Goal: Information Seeking & Learning: Learn about a topic

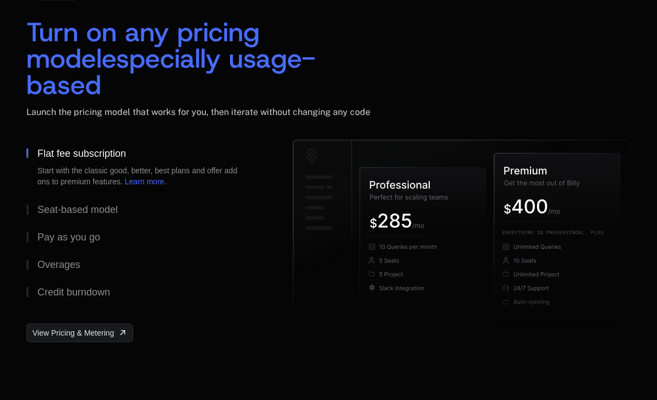
scroll to position [1723, 0]
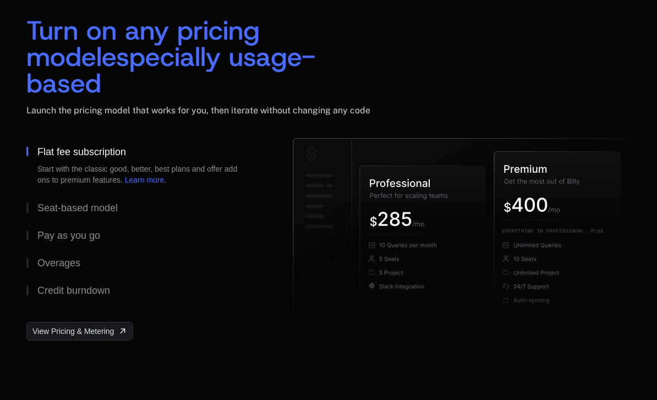
click at [59, 207] on div "Seat-based model" at bounding box center [77, 208] width 80 height 10
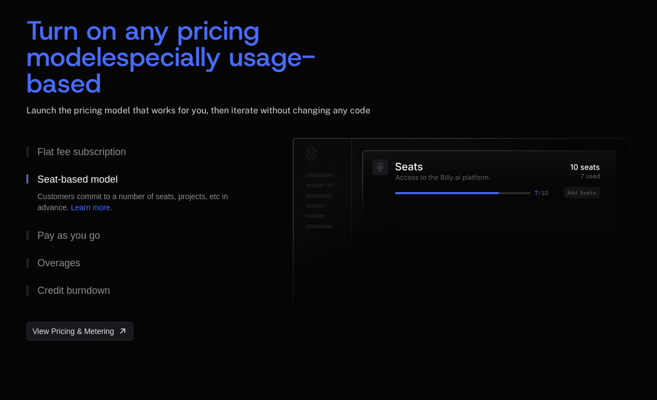
click at [52, 239] on div "Pay as you go" at bounding box center [68, 235] width 63 height 10
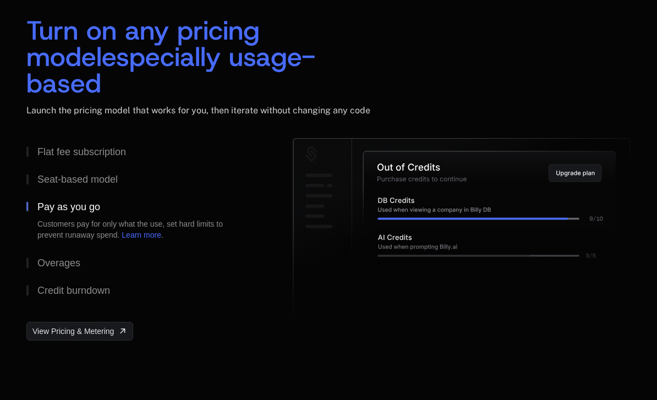
click at [55, 255] on button "Overages" at bounding box center [141, 263] width 231 height 28
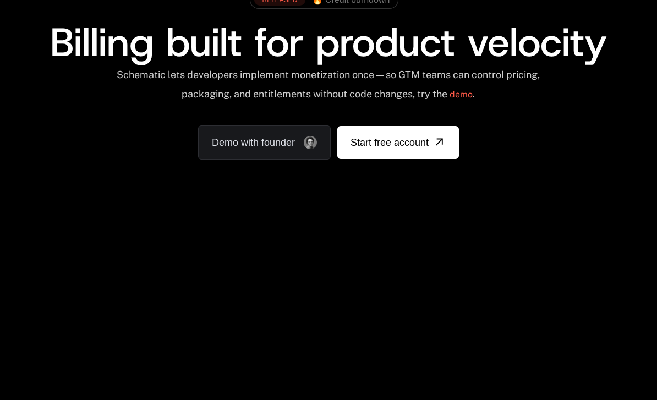
scroll to position [0, 0]
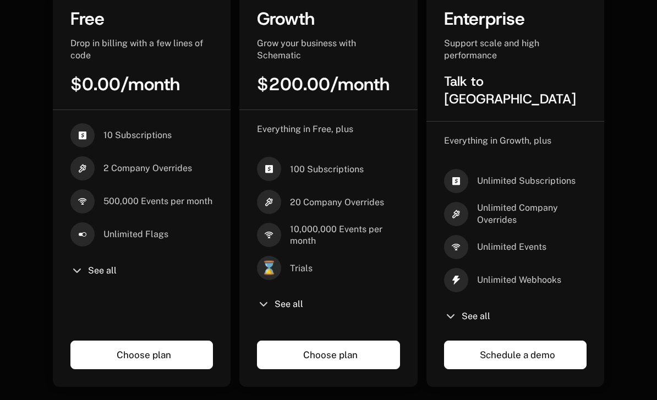
scroll to position [322, 0]
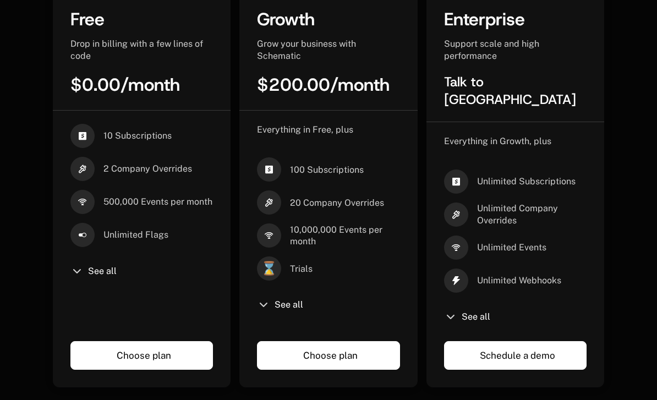
click at [303, 300] on span "See all" at bounding box center [288, 304] width 29 height 9
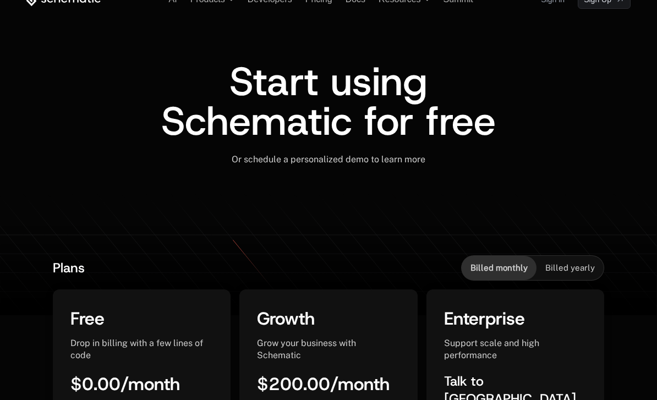
scroll to position [0, 0]
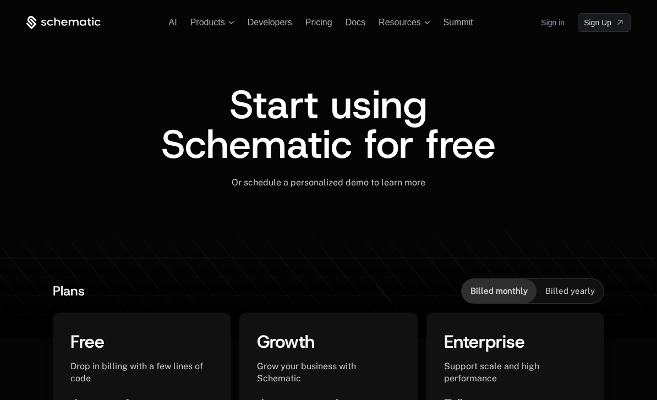
click at [177, 25] on span "AI" at bounding box center [173, 22] width 8 height 9
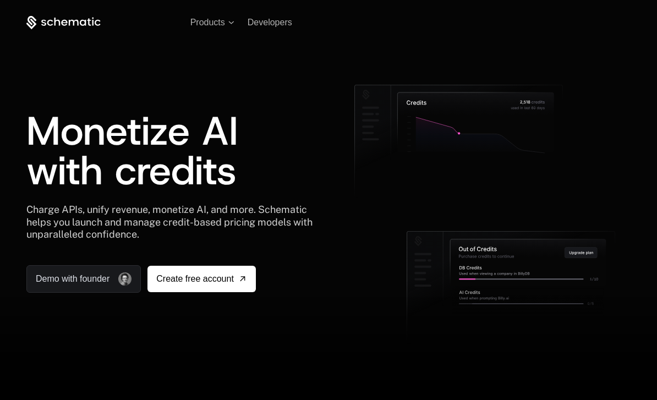
click at [226, 23] on span "Products" at bounding box center [212, 23] width 44 height 10
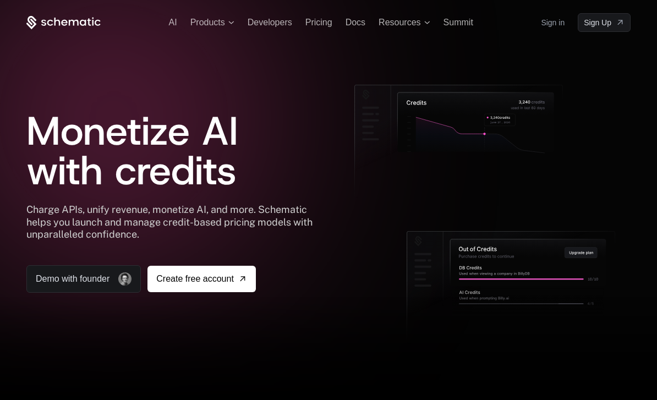
click at [76, 0] on div at bounding box center [328, 200] width 657 height 400
